Goal: Navigation & Orientation: Understand site structure

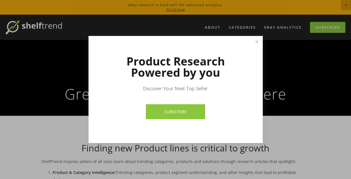
click at [166, 108] on link "SUBSCRIBE" at bounding box center [175, 111] width 59 height 15
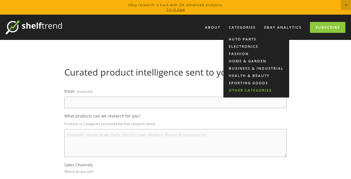
click at [251, 88] on link "Other Categories" at bounding box center [257, 90] width 66 height 7
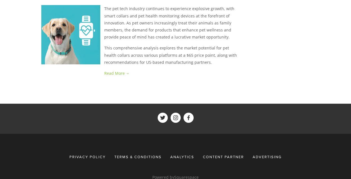
scroll to position [730, 0]
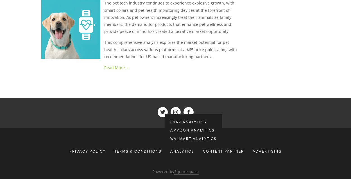
click at [177, 120] on span "eBay Analytics" at bounding box center [189, 122] width 36 height 5
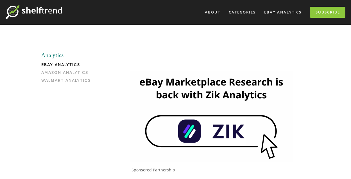
scroll to position [8, 0]
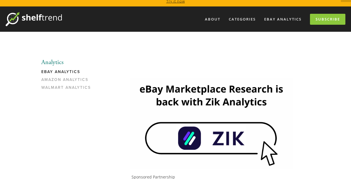
click at [229, 140] on img at bounding box center [211, 123] width 163 height 91
click at [47, 16] on img at bounding box center [34, 19] width 56 height 14
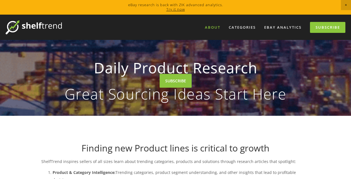
click at [214, 28] on link "About" at bounding box center [212, 27] width 23 height 9
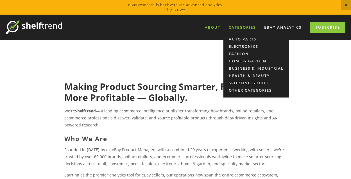
click at [233, 28] on div "Categories" at bounding box center [242, 27] width 34 height 9
